Goal: Task Accomplishment & Management: Manage account settings

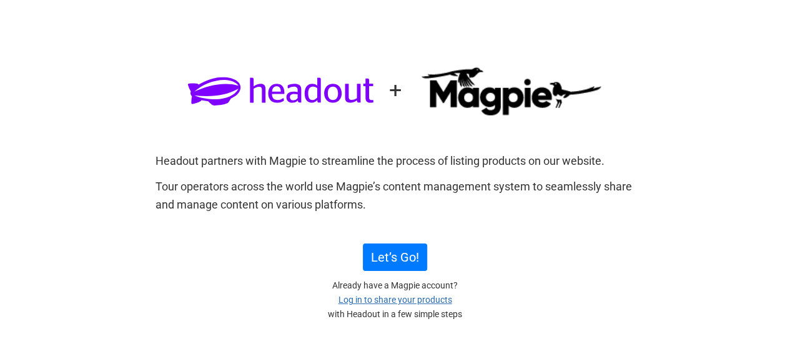
click at [377, 304] on link "Log in to share your products" at bounding box center [395, 300] width 114 height 10
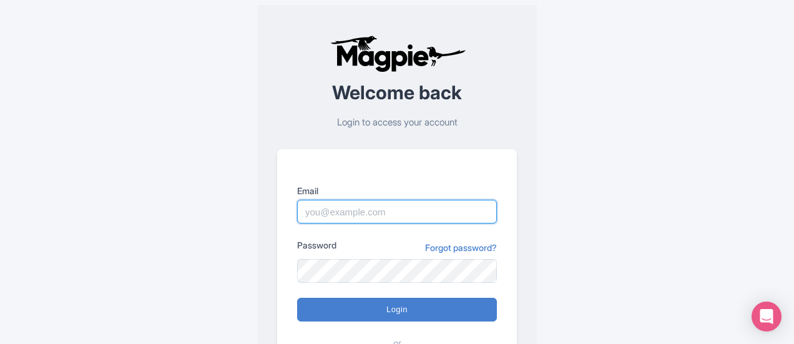
click at [350, 201] on input "Email" at bounding box center [397, 212] width 200 height 24
type input "sales1@horizonhoppers.ae"
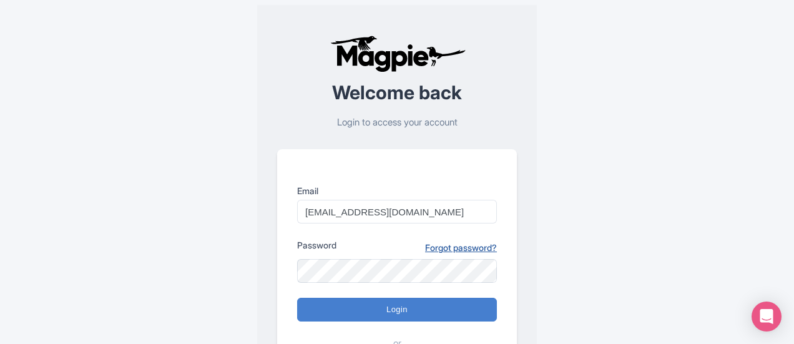
click at [437, 246] on link "Forgot password?" at bounding box center [461, 247] width 72 height 13
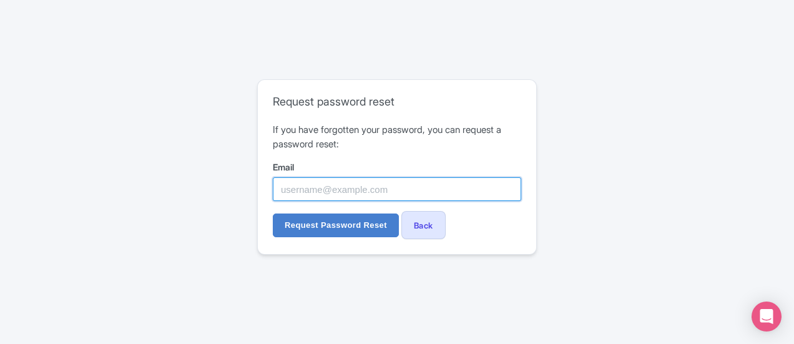
click at [310, 197] on input "Email" at bounding box center [397, 189] width 249 height 24
type input "[EMAIL_ADDRESS][DOMAIN_NAME]"
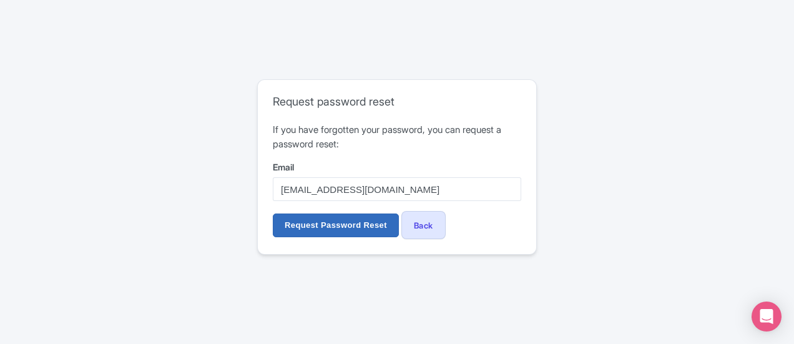
click at [323, 220] on input "Request Password Reset" at bounding box center [336, 226] width 126 height 24
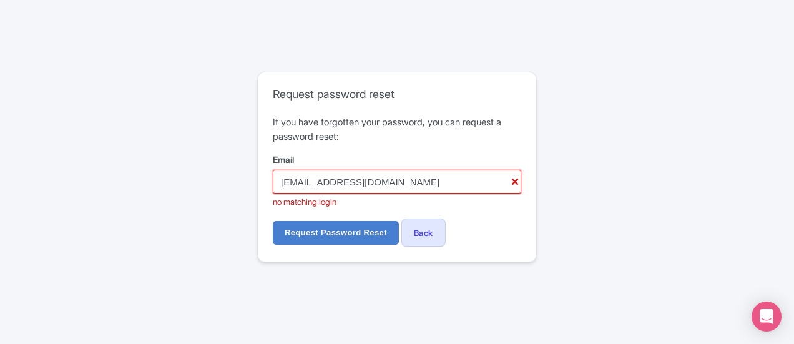
click at [327, 189] on input "[EMAIL_ADDRESS][DOMAIN_NAME]" at bounding box center [397, 182] width 249 height 24
click at [307, 178] on input "sales1@horizonhoppers.ae" at bounding box center [397, 182] width 249 height 24
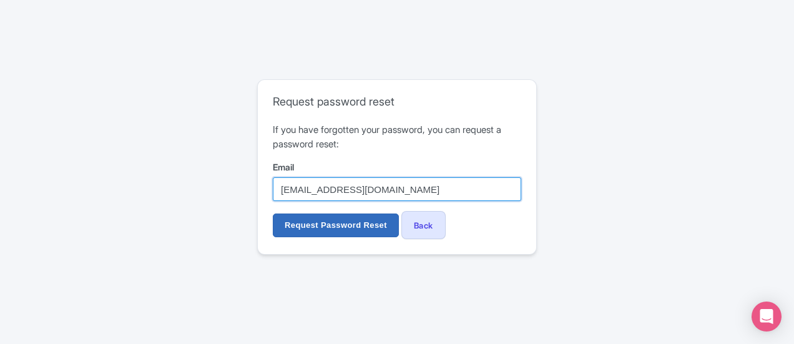
type input "sales@horizonhoppers.ae"
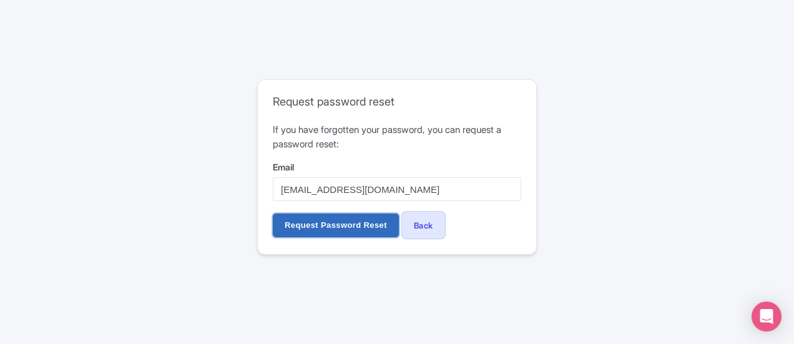
click at [307, 229] on input "Request Password Reset" at bounding box center [336, 226] width 126 height 24
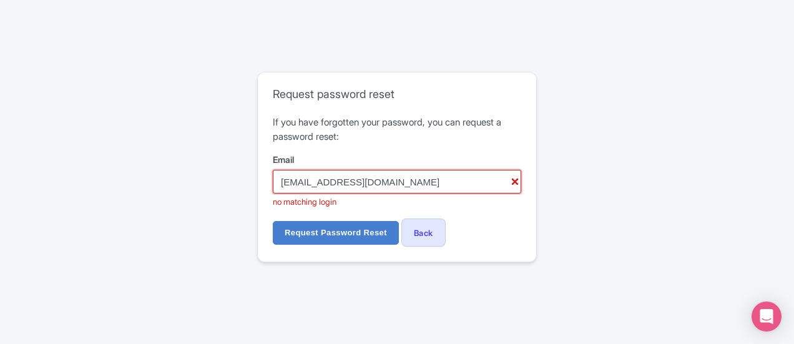
click at [305, 177] on input "sales@horizonhoppers.ae" at bounding box center [397, 182] width 249 height 24
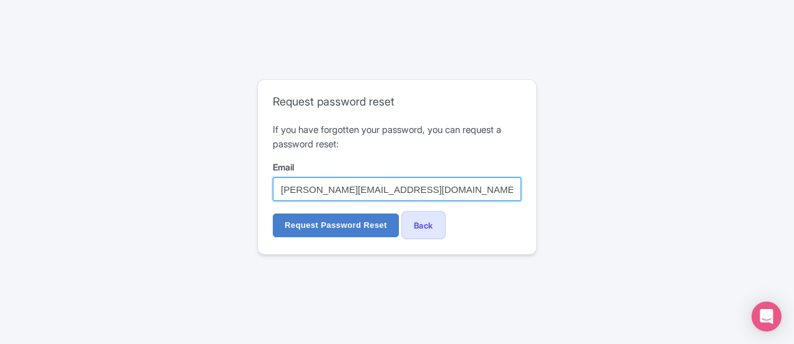
type input "[PERSON_NAME][EMAIL_ADDRESS][DOMAIN_NAME]"
click at [273, 214] on input "Request Password Reset" at bounding box center [336, 226] width 126 height 24
